Goal: Find specific page/section

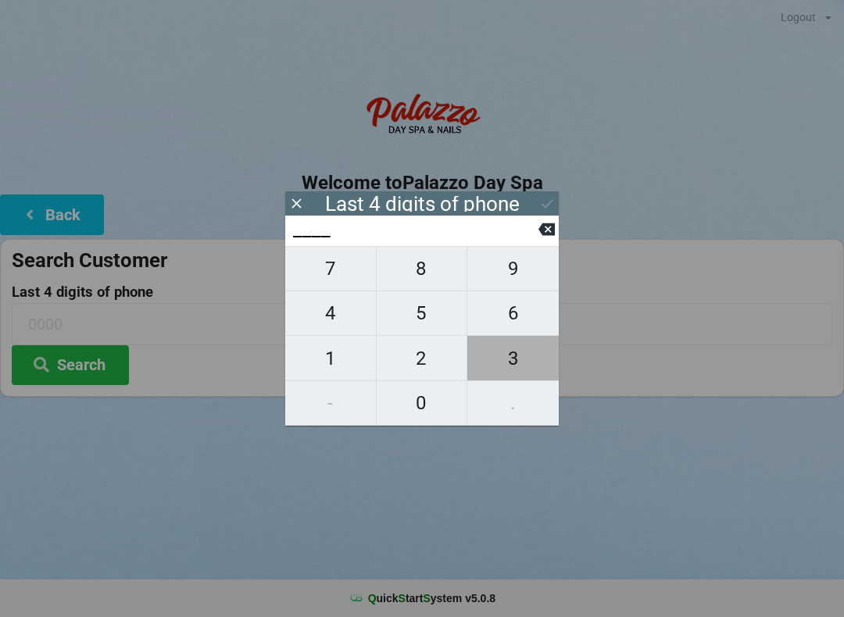
click at [516, 362] on span "3" at bounding box center [512, 358] width 91 height 33
type input "3___"
click at [506, 370] on span "3" at bounding box center [512, 358] width 91 height 33
type input "33__"
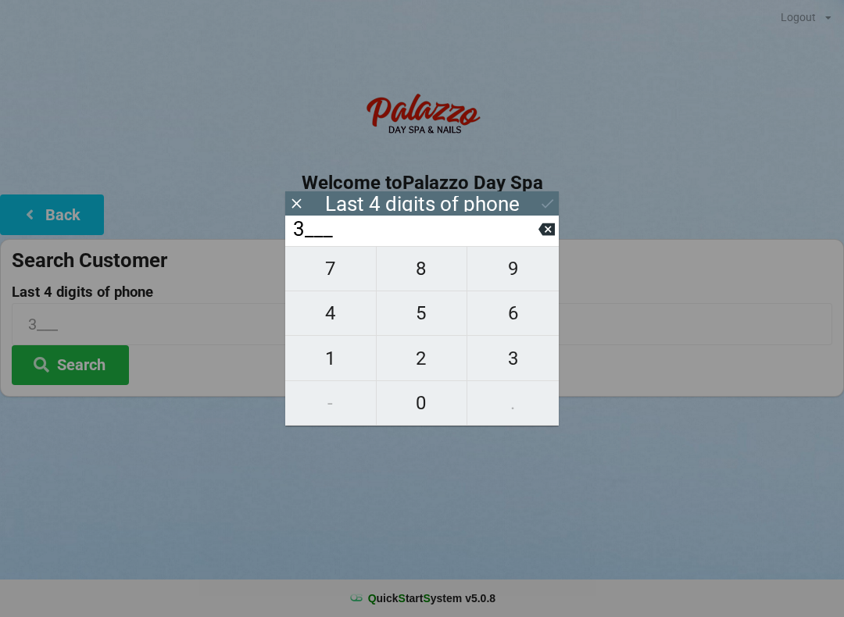
type input "33__"
click at [422, 367] on span "2" at bounding box center [422, 358] width 91 height 33
type input "332_"
click at [329, 375] on span "1" at bounding box center [330, 358] width 91 height 33
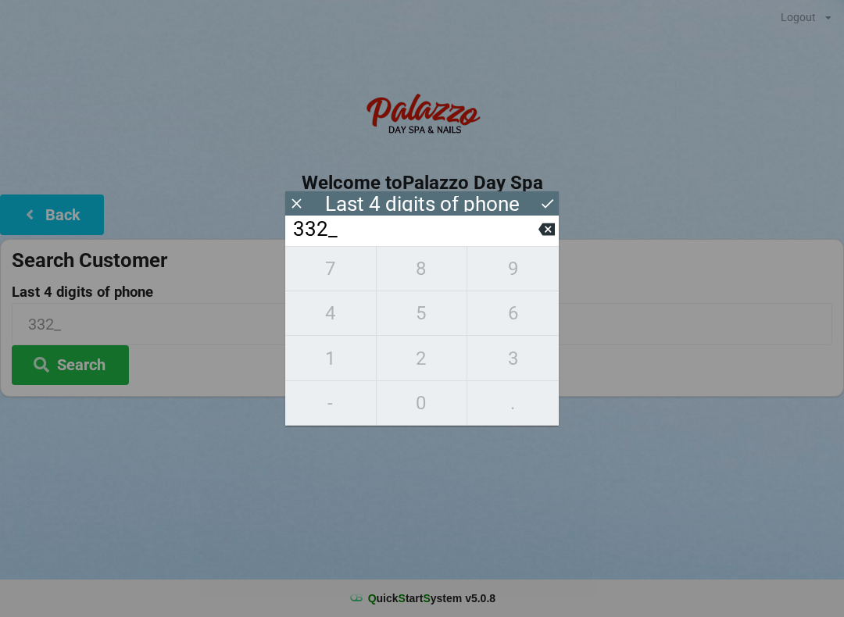
type input "3321"
click at [84, 383] on button "Search" at bounding box center [70, 365] width 117 height 40
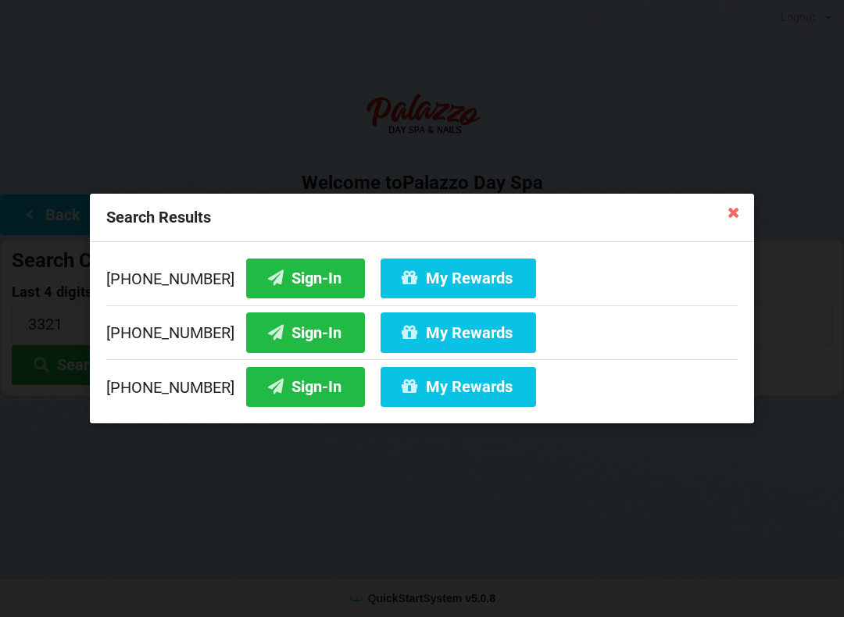
click at [282, 284] on button "Sign-In" at bounding box center [305, 279] width 119 height 40
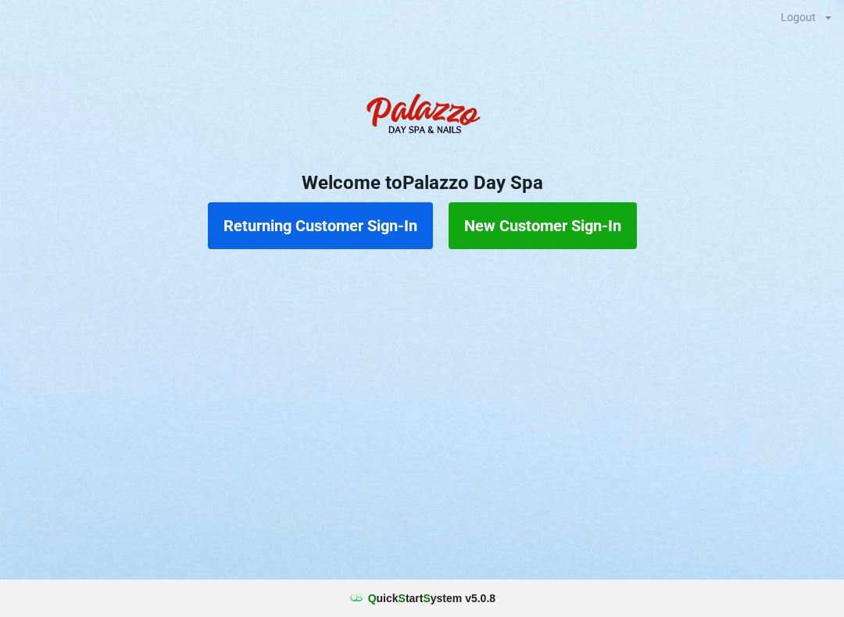
click at [287, 223] on button "Returning Customer Sign-In" at bounding box center [320, 225] width 225 height 47
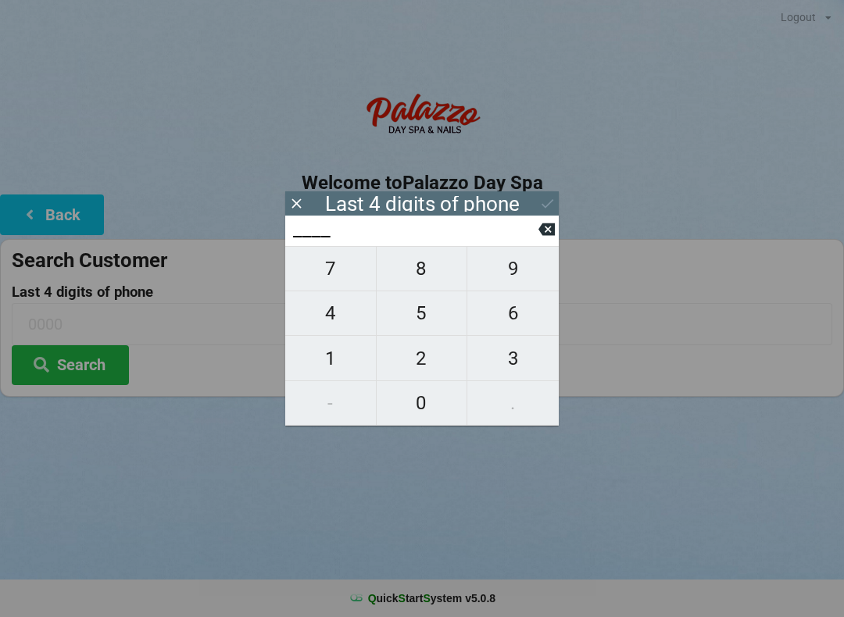
click at [513, 309] on span "6" at bounding box center [512, 313] width 91 height 33
type input "6___"
click at [327, 352] on span "1" at bounding box center [330, 358] width 91 height 33
type input "61__"
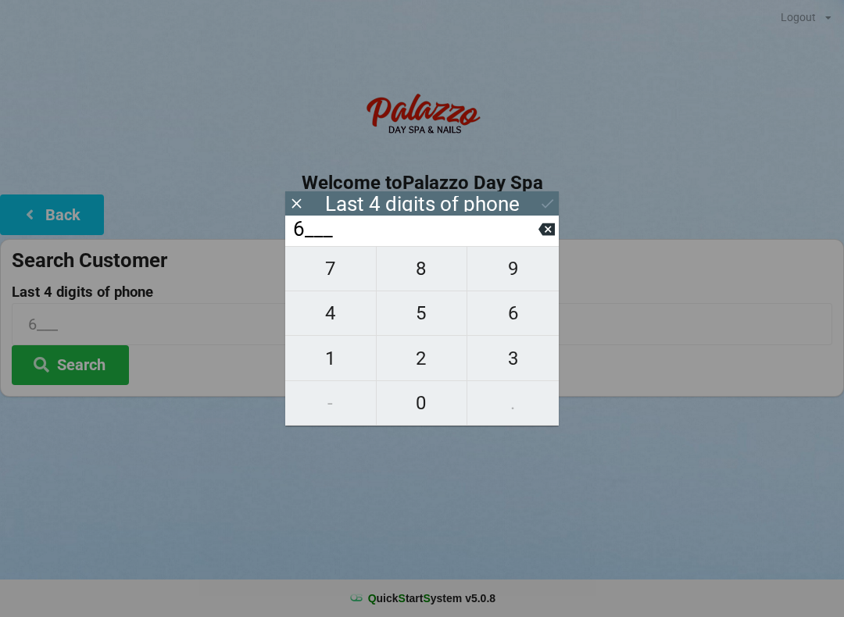
type input "61__"
click at [512, 356] on span "3" at bounding box center [512, 358] width 91 height 33
type input "613_"
click at [324, 336] on button "4" at bounding box center [330, 313] width 91 height 45
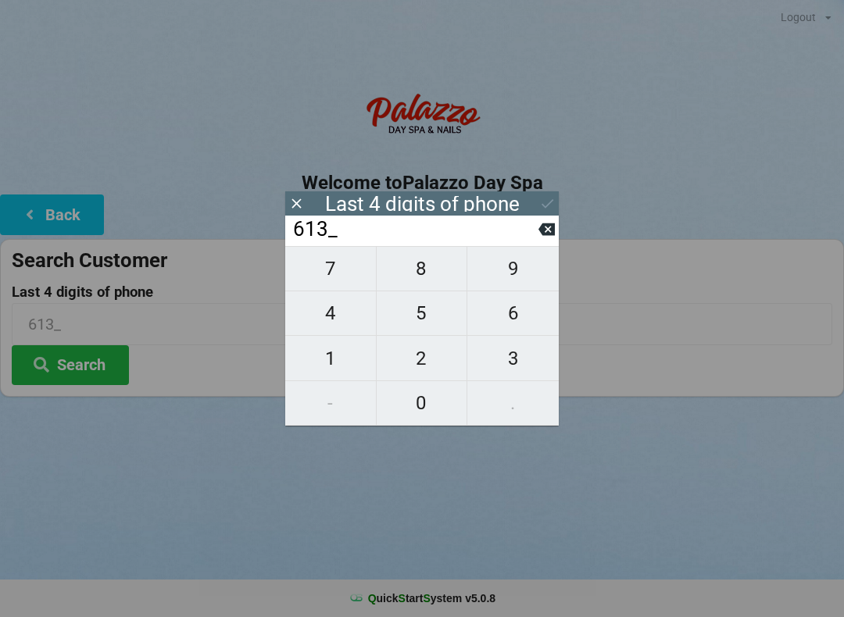
type input "6134"
click at [539, 216] on div "6134" at bounding box center [422, 231] width 274 height 30
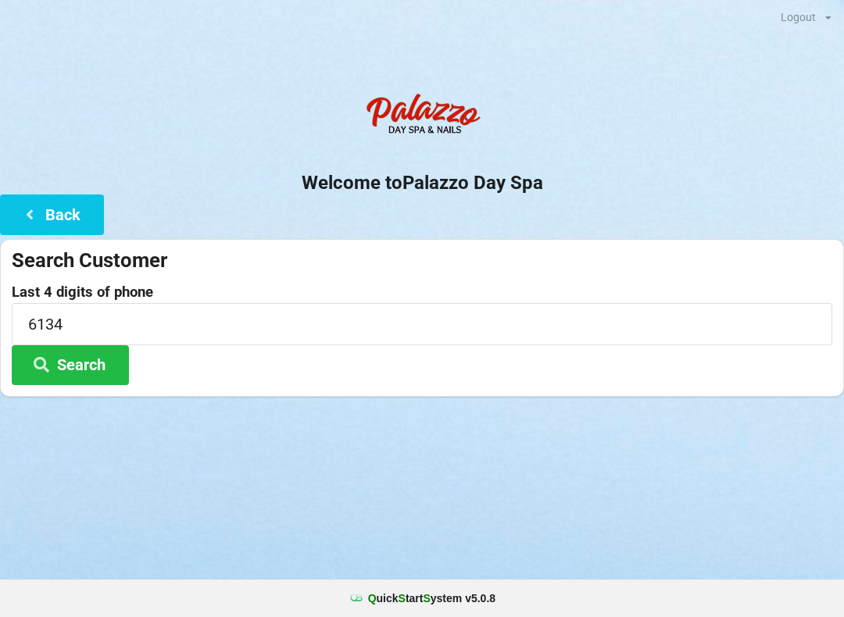
click at [53, 225] on button "Back" at bounding box center [52, 215] width 104 height 40
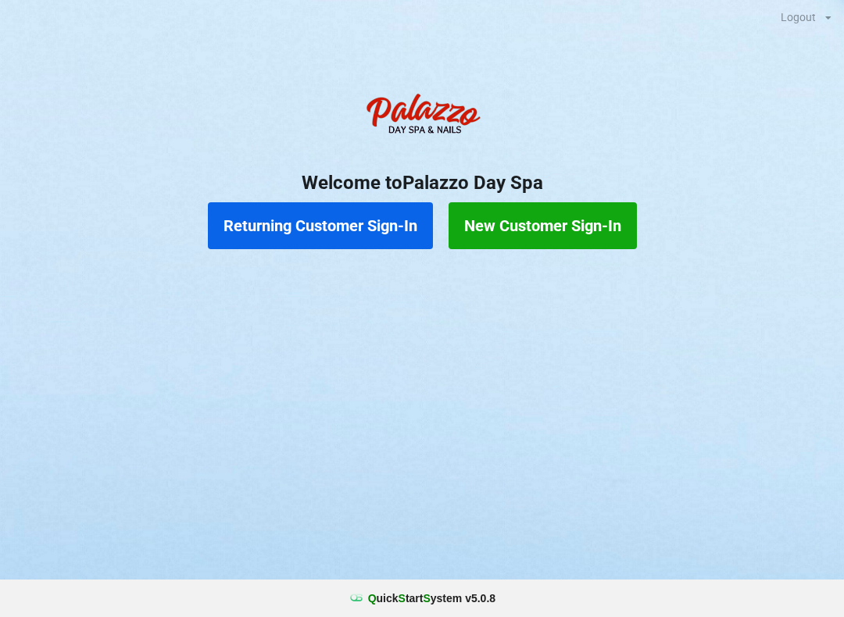
click at [311, 220] on button "Returning Customer Sign-In" at bounding box center [320, 225] width 225 height 47
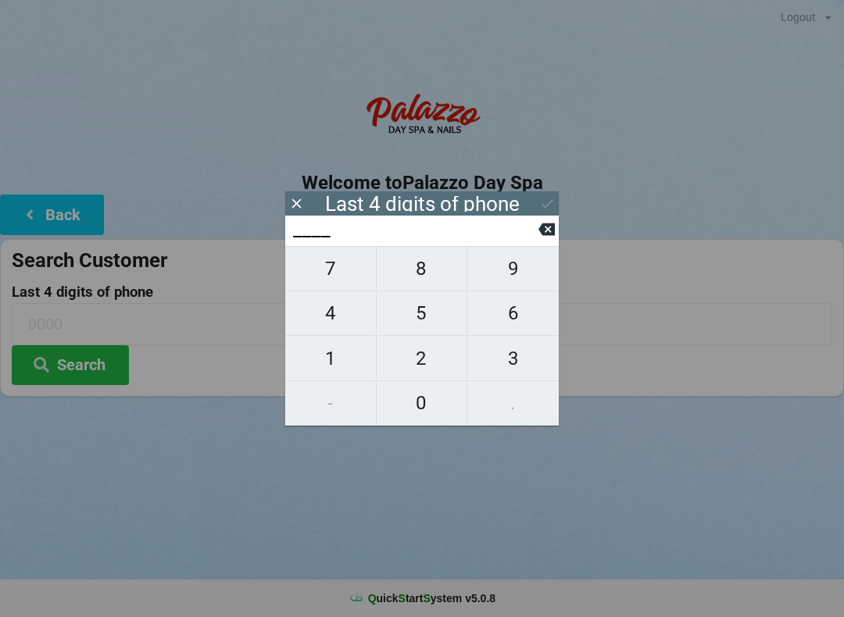
click at [529, 329] on span "6" at bounding box center [512, 313] width 91 height 33
type input "6___"
click at [333, 352] on span "1" at bounding box center [330, 358] width 91 height 33
type input "61__"
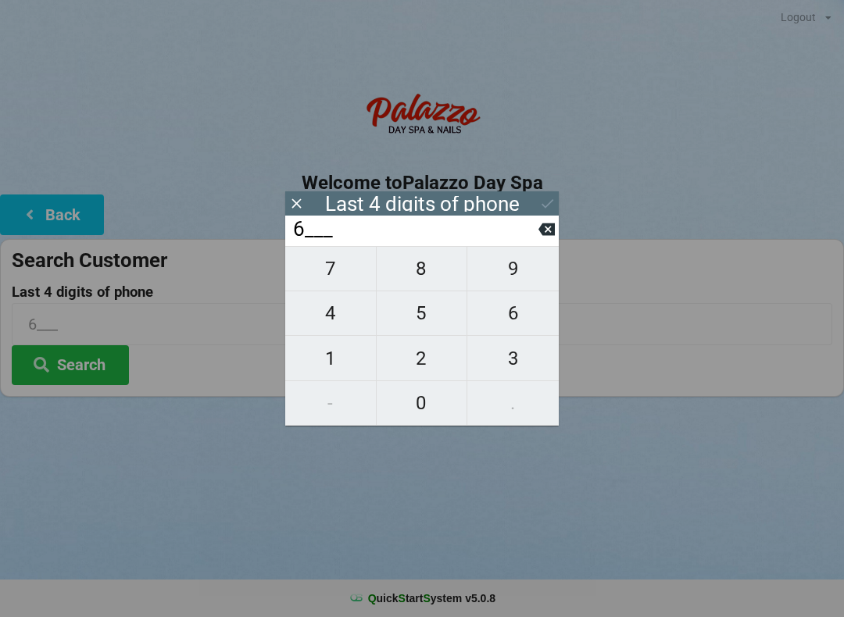
type input "61__"
click at [510, 352] on span "3" at bounding box center [512, 358] width 91 height 33
type input "613_"
click at [328, 353] on span "1" at bounding box center [330, 358] width 91 height 33
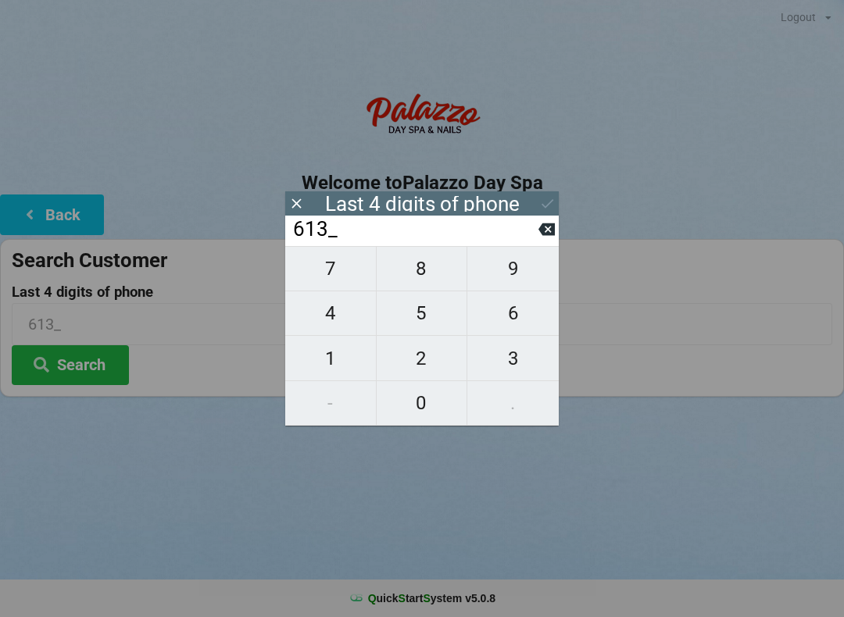
type input "6131"
click at [88, 368] on button "Search" at bounding box center [70, 365] width 117 height 40
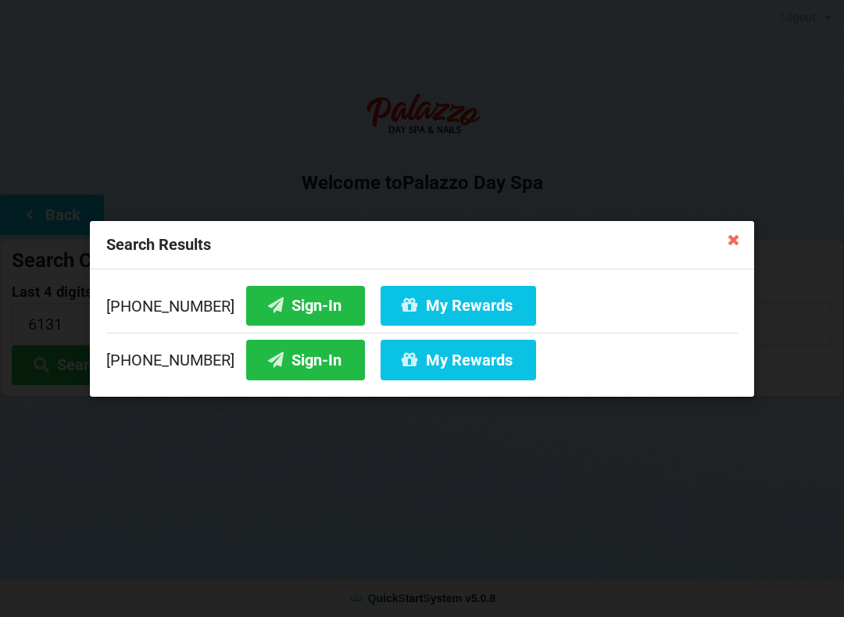
click at [273, 316] on button "Sign-In" at bounding box center [305, 305] width 119 height 40
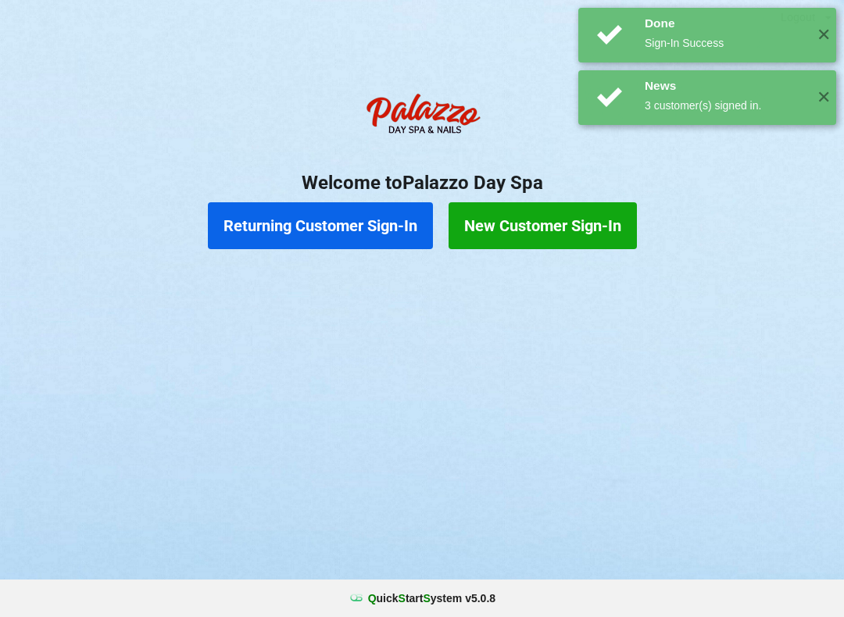
click at [363, 232] on button "Returning Customer Sign-In" at bounding box center [320, 225] width 225 height 47
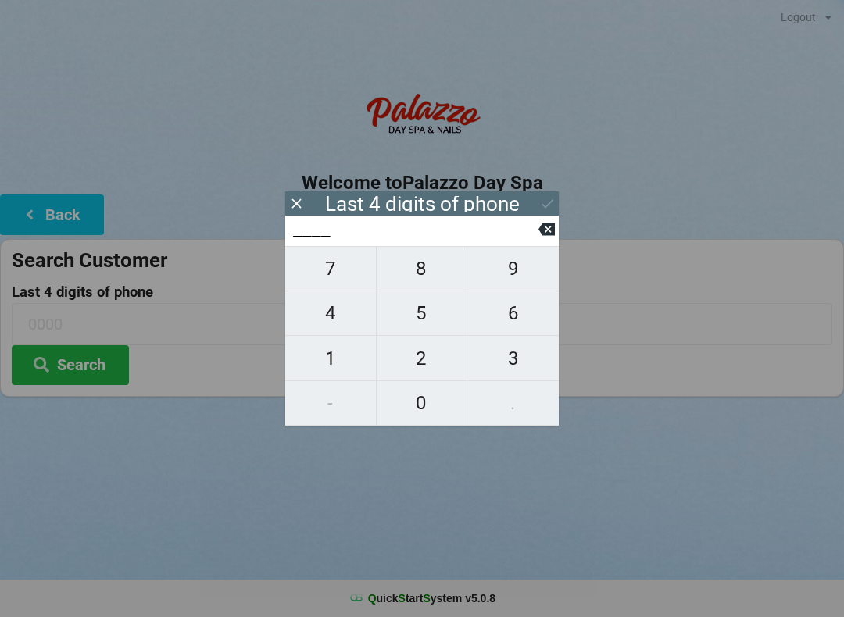
click at [517, 279] on span "9" at bounding box center [512, 268] width 91 height 33
type input "9___"
click at [429, 363] on span "2" at bounding box center [422, 358] width 91 height 33
type input "92__"
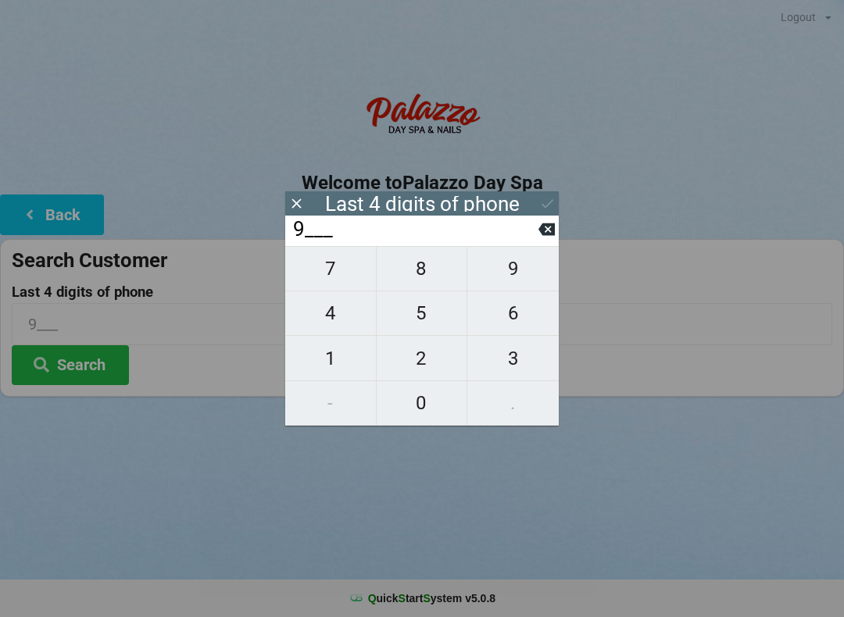
type input "92__"
click at [431, 361] on span "2" at bounding box center [422, 358] width 91 height 33
type input "922_"
click at [513, 305] on span "6" at bounding box center [512, 313] width 91 height 33
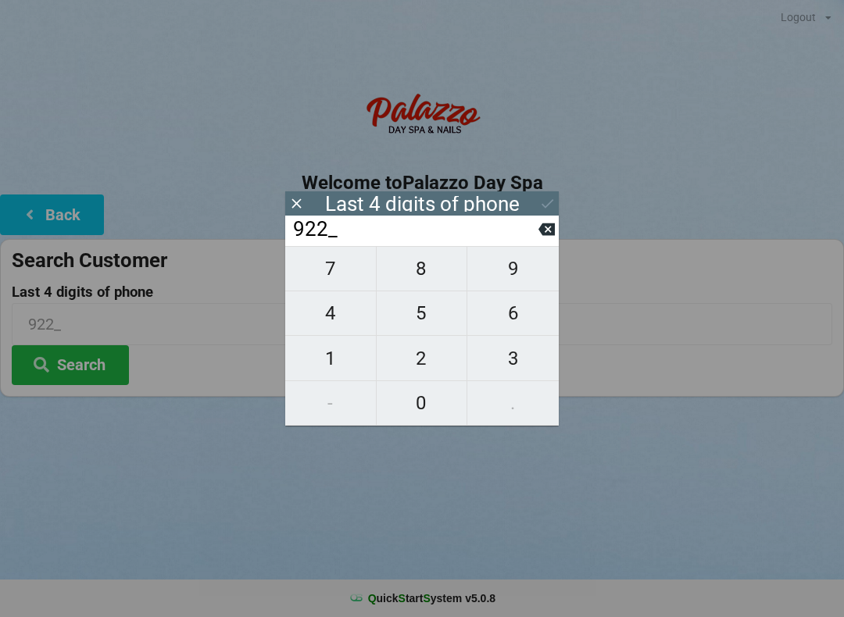
type input "9226"
click at [88, 368] on button "Search" at bounding box center [70, 365] width 117 height 40
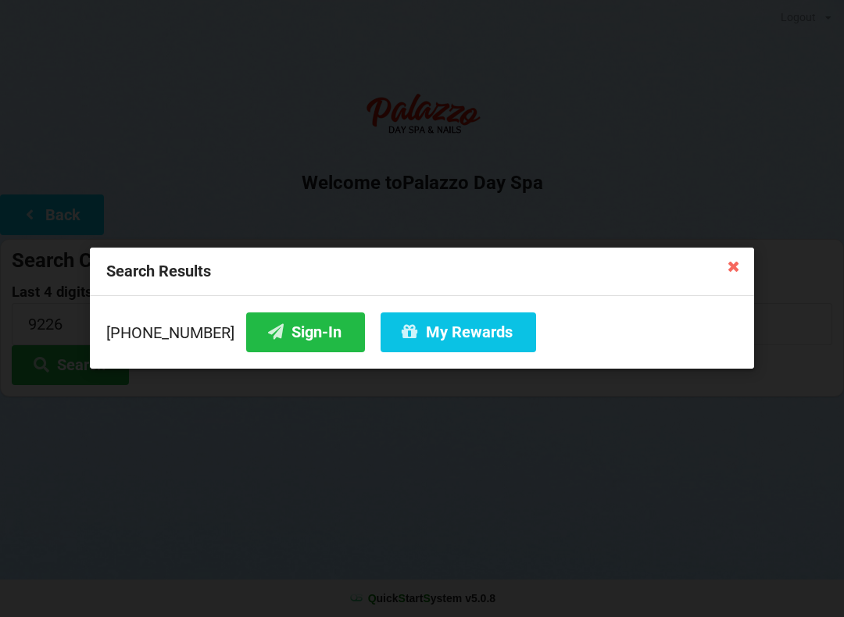
click at [266, 339] on button "Sign-In" at bounding box center [305, 333] width 119 height 40
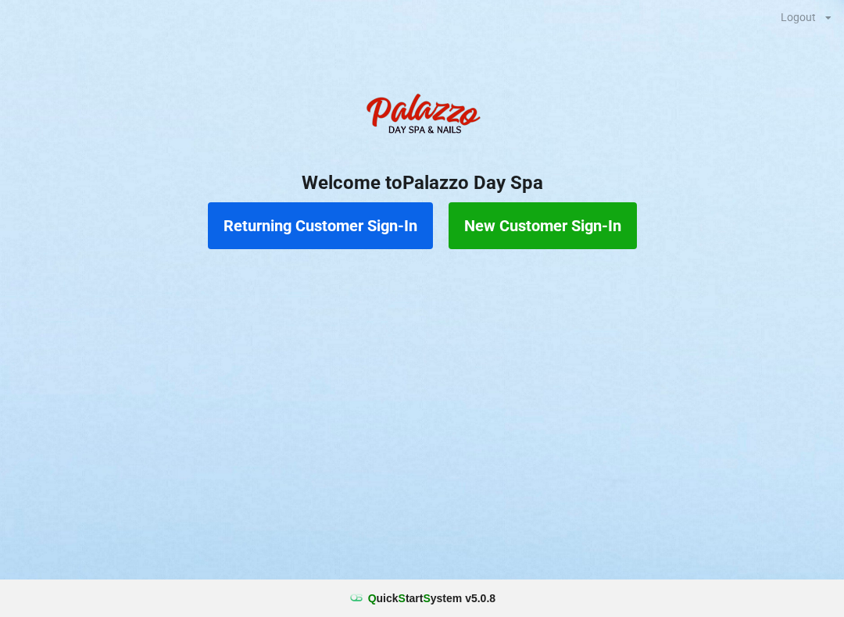
click at [327, 210] on button "Returning Customer Sign-In" at bounding box center [320, 225] width 225 height 47
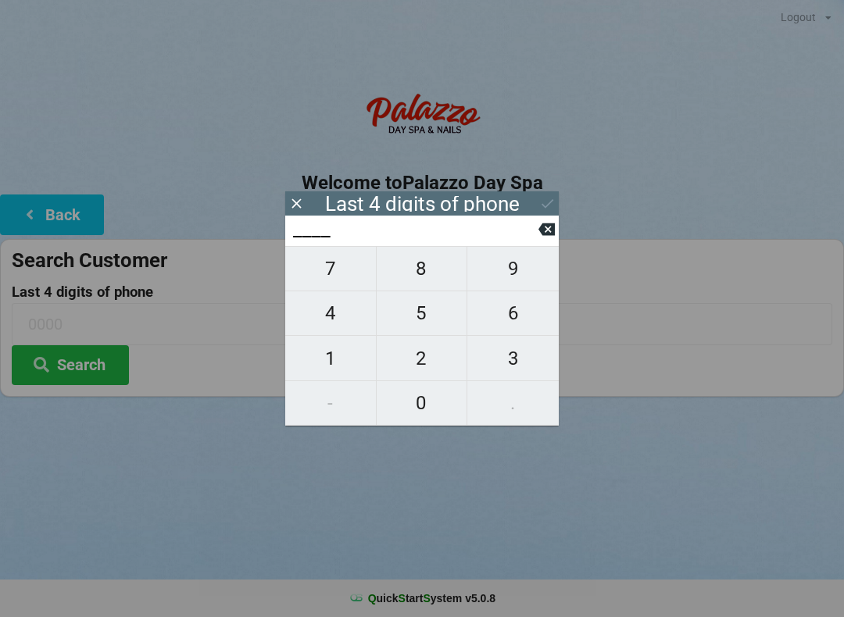
click at [443, 349] on span "2" at bounding box center [422, 358] width 91 height 33
type input "2___"
click at [338, 360] on span "1" at bounding box center [330, 358] width 91 height 33
type input "21__"
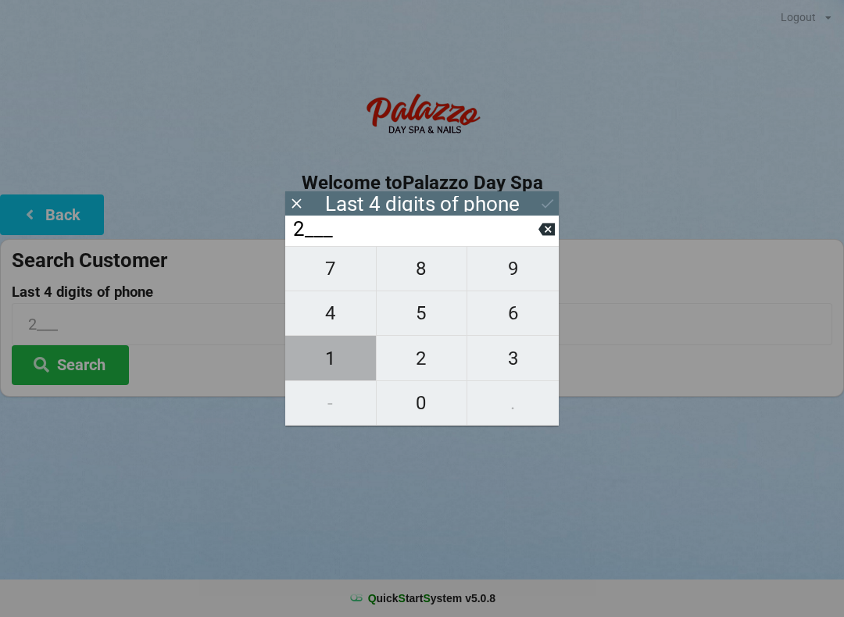
type input "21__"
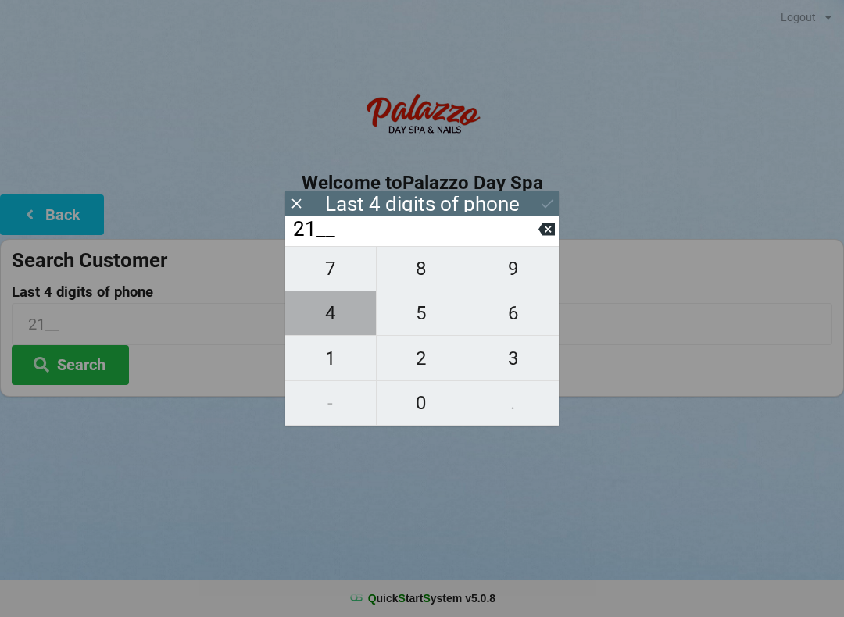
click at [333, 313] on span "4" at bounding box center [330, 313] width 91 height 33
type input "214_"
click at [422, 399] on span "0" at bounding box center [422, 403] width 91 height 33
type input "2140"
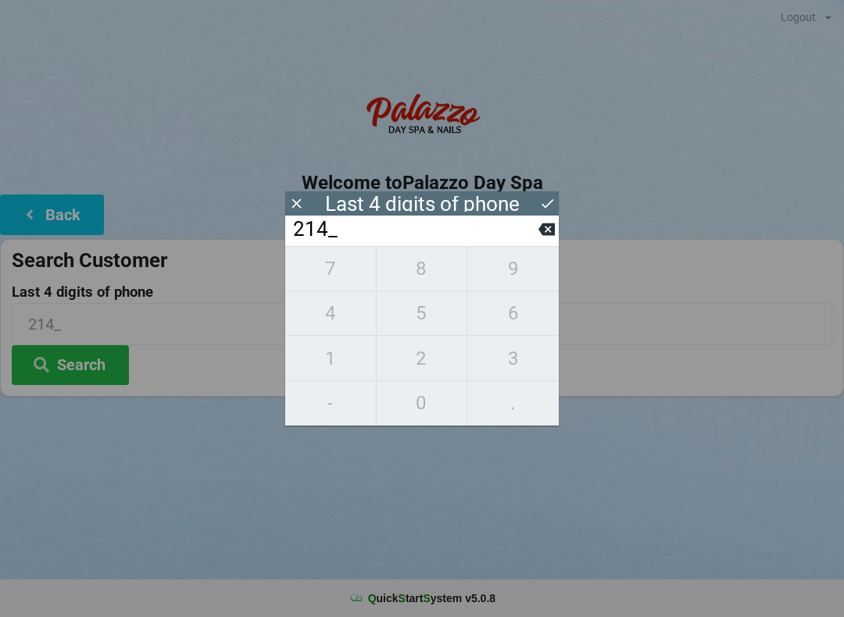
type input "2140"
click at [76, 354] on button "Search" at bounding box center [70, 365] width 117 height 40
